Goal: Task Accomplishment & Management: Manage account settings

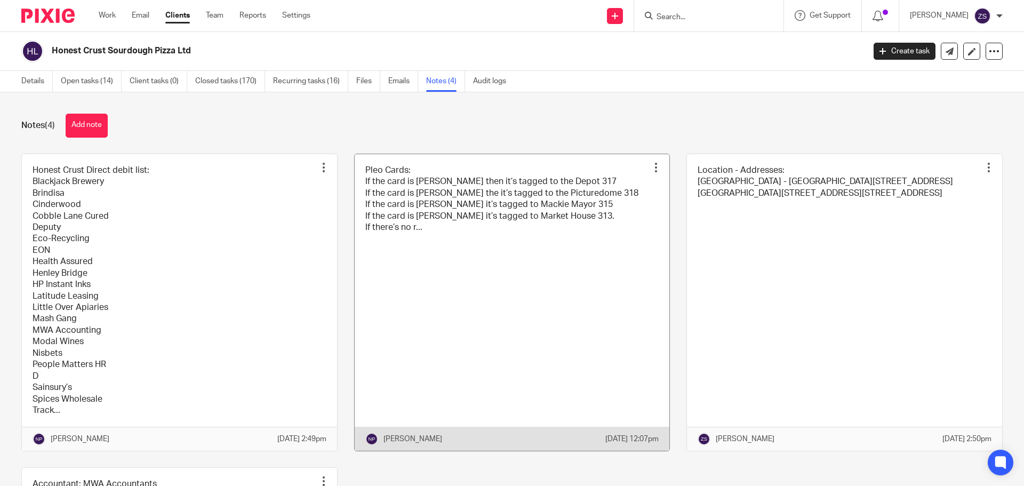
click at [389, 246] on link at bounding box center [512, 302] width 315 height 297
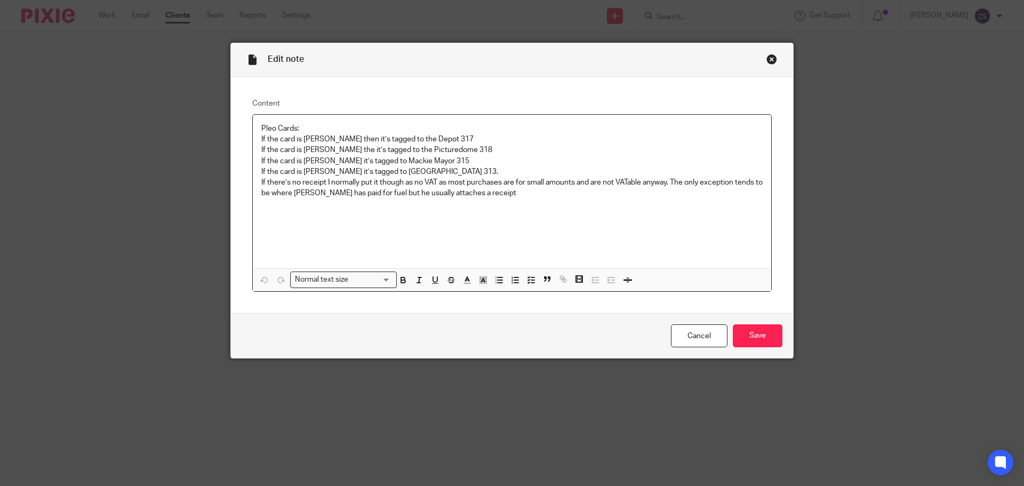
click at [767, 55] on div "Close this dialog window" at bounding box center [772, 59] width 11 height 11
